Goal: Find specific page/section: Find specific page/section

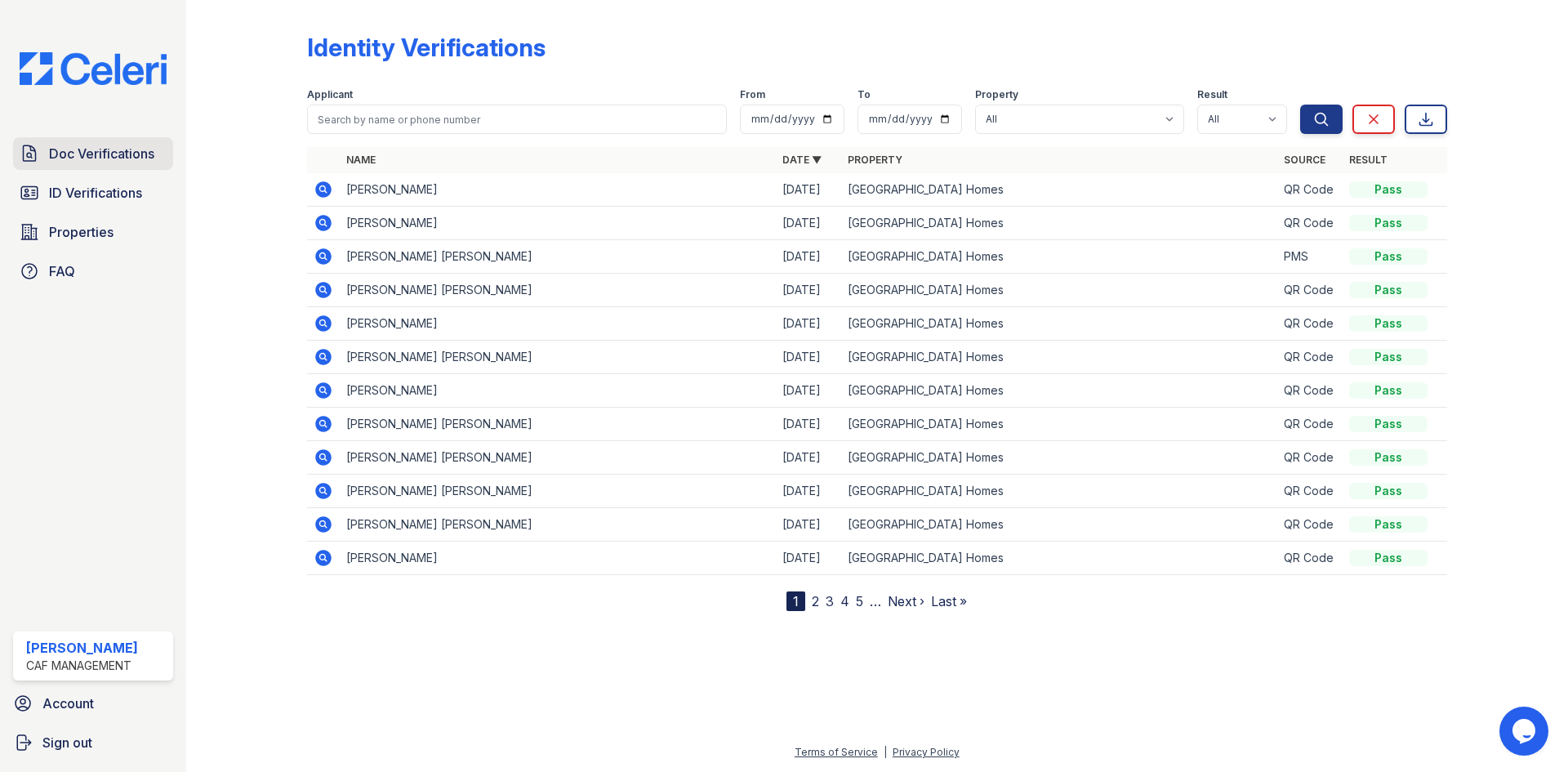
click at [87, 155] on span "Doc Verifications" at bounding box center [101, 153] width 105 height 20
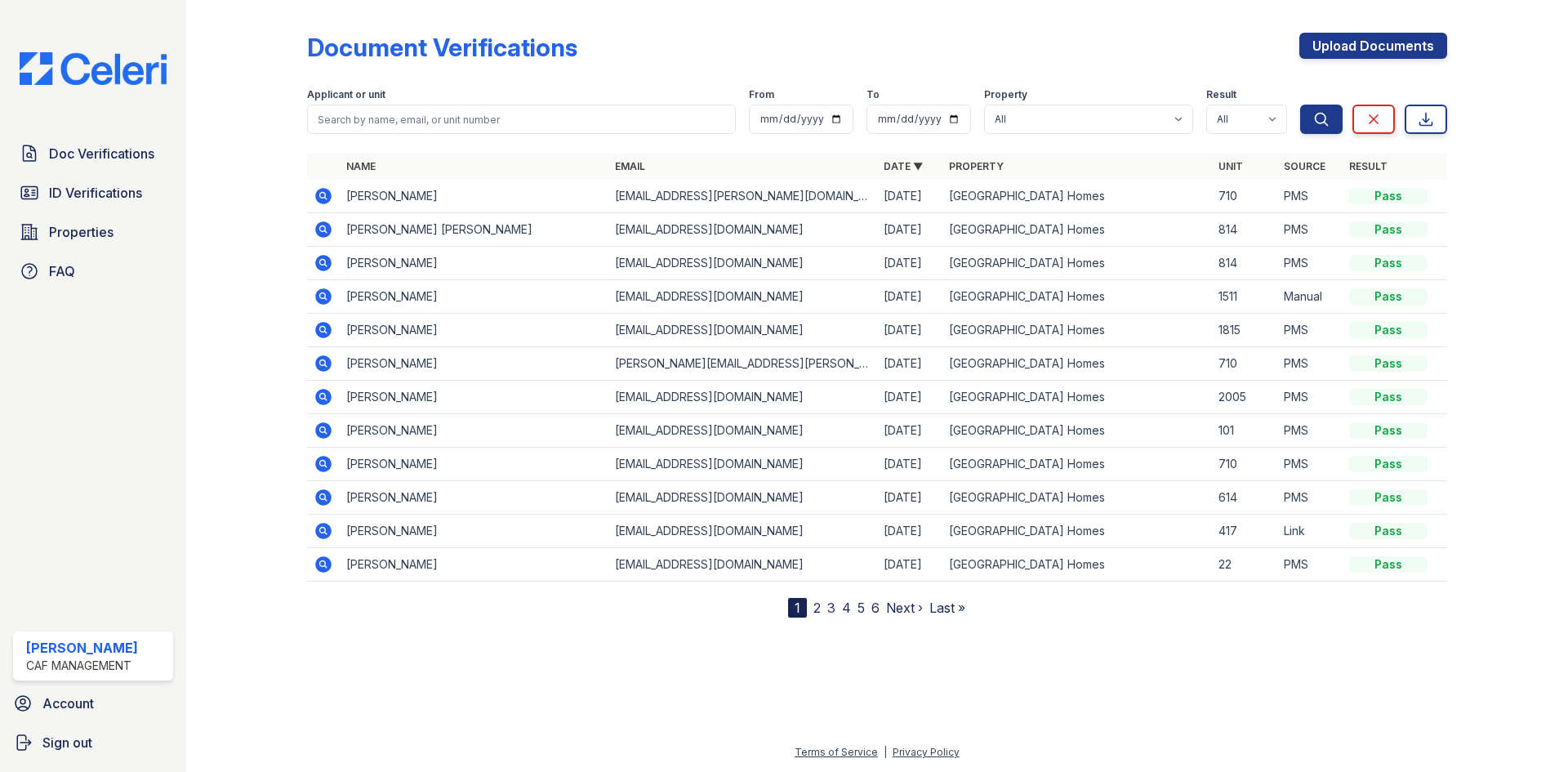
click at [87, 155] on span "Doc Verifications" at bounding box center [101, 153] width 105 height 20
click at [98, 188] on span "ID Verifications" at bounding box center [95, 192] width 93 height 20
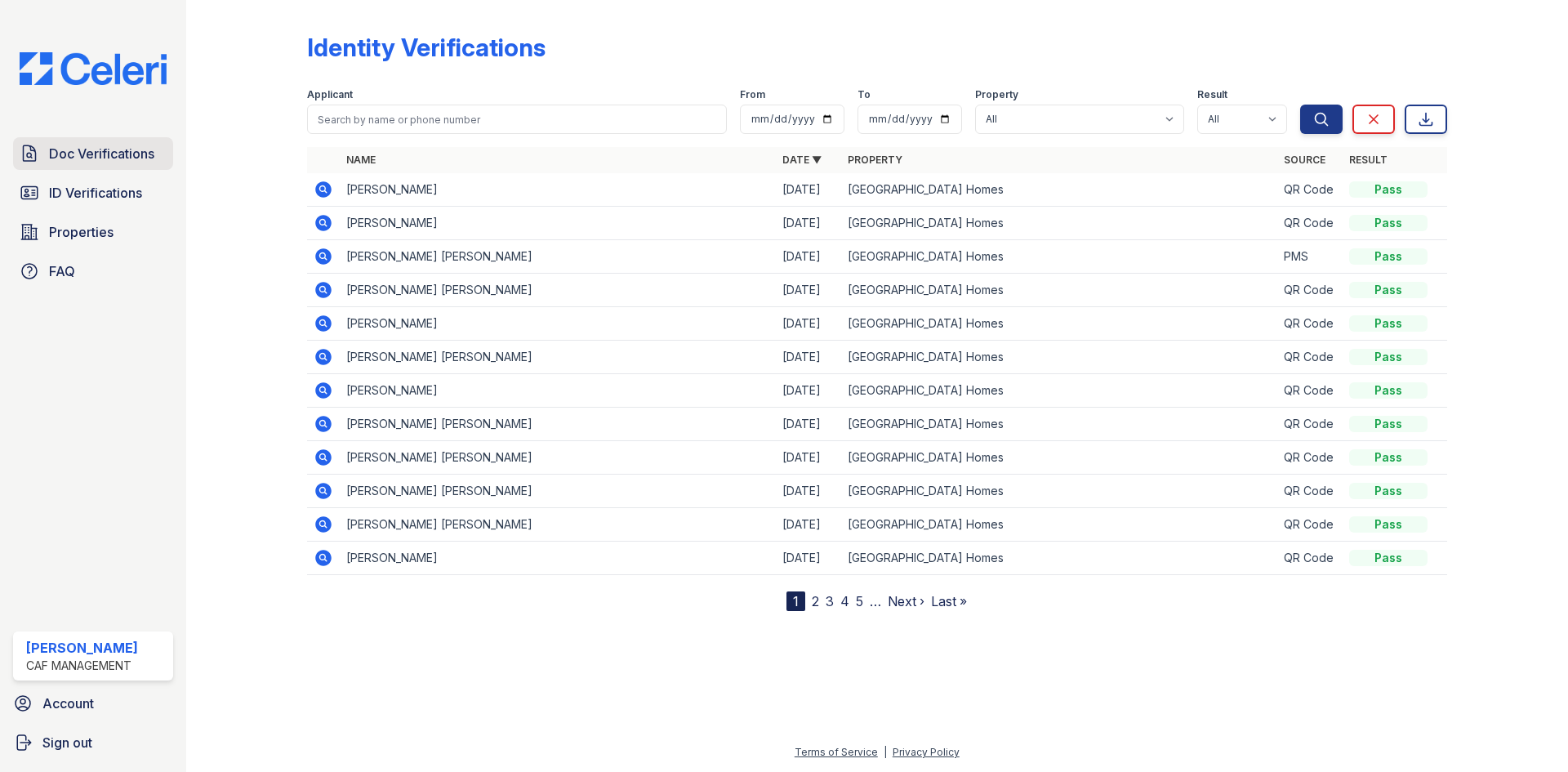
click at [143, 160] on span "Doc Verifications" at bounding box center [101, 153] width 105 height 20
